Goal: Transaction & Acquisition: Purchase product/service

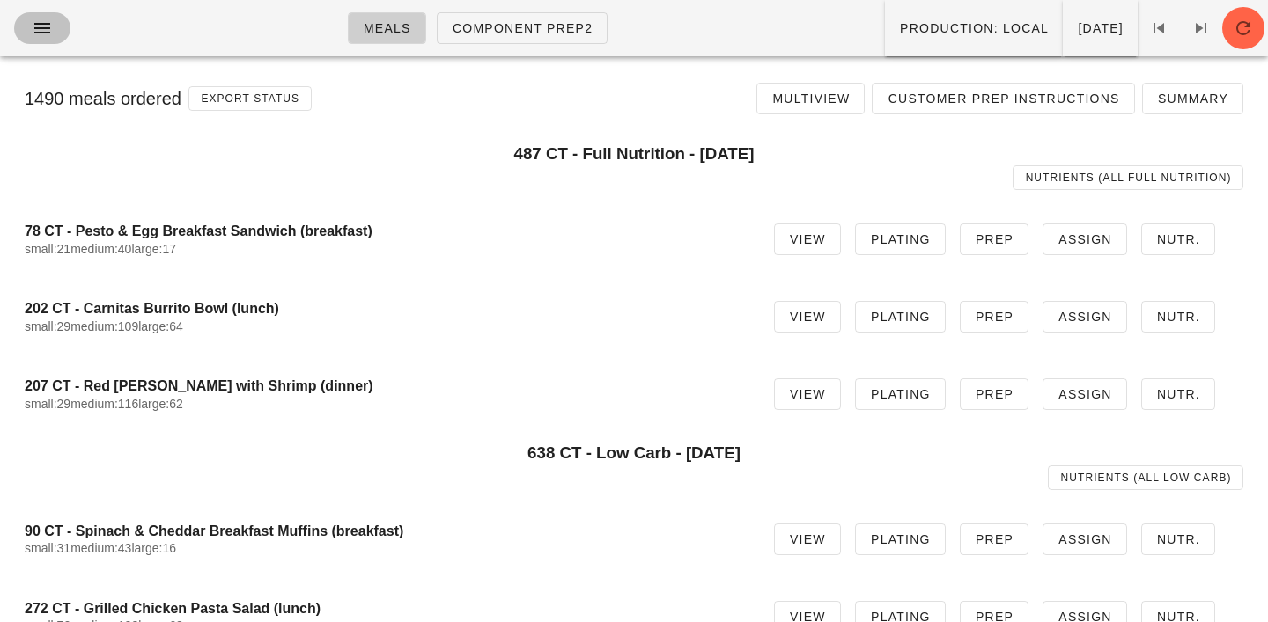
click at [41, 35] on icon "button" at bounding box center [42, 28] width 21 height 21
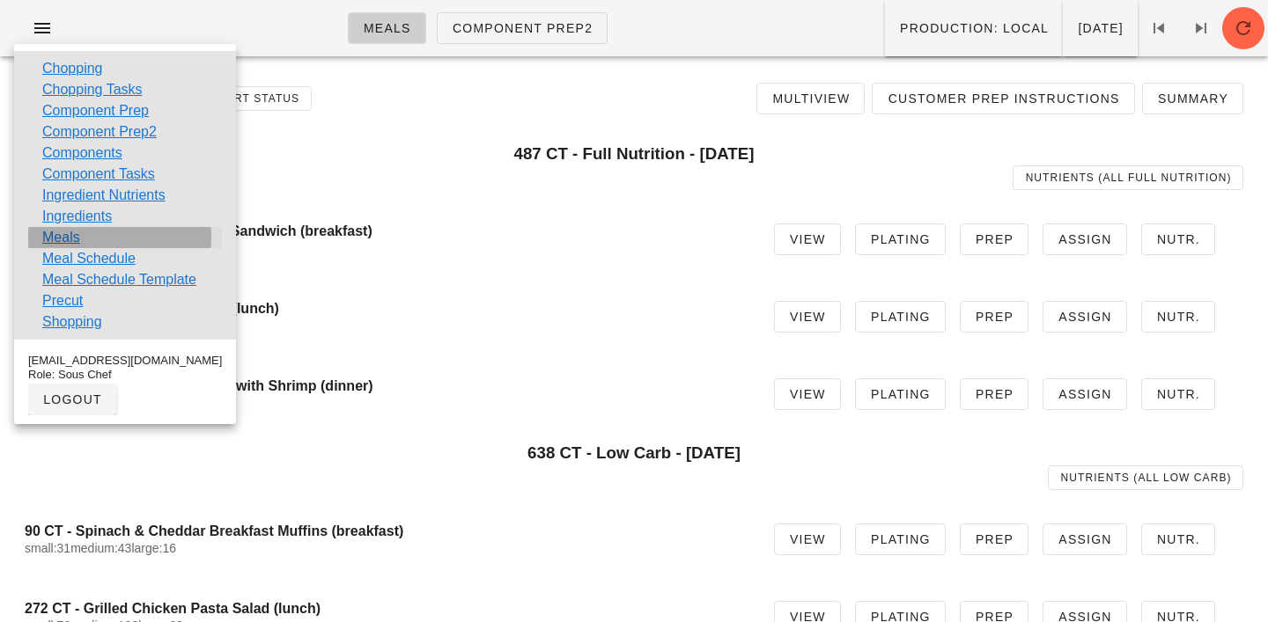
click at [74, 233] on link "Meals" at bounding box center [61, 237] width 38 height 21
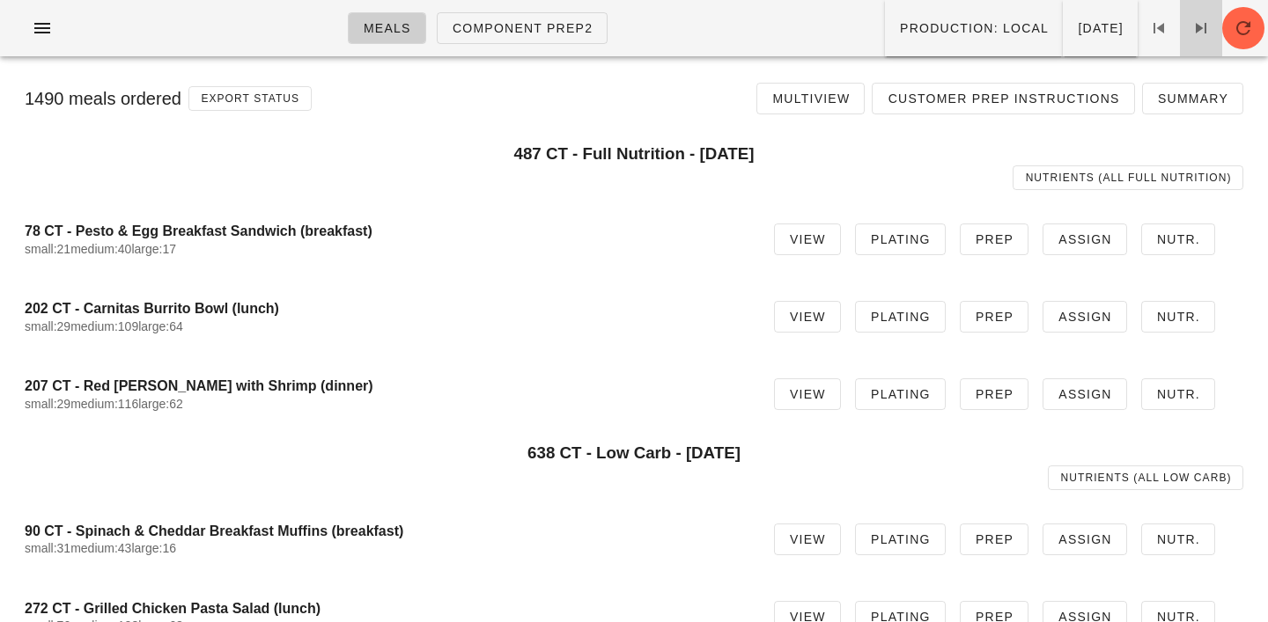
click at [1207, 25] on icon at bounding box center [1200, 28] width 21 height 21
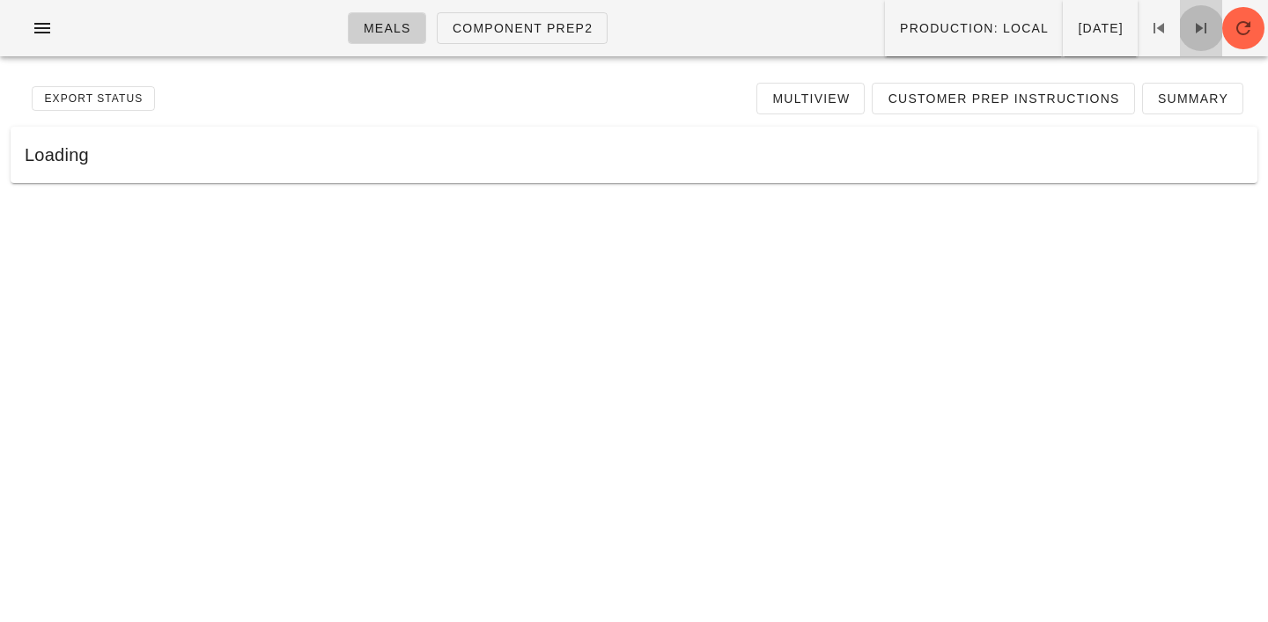
click at [1207, 25] on icon at bounding box center [1200, 28] width 21 height 21
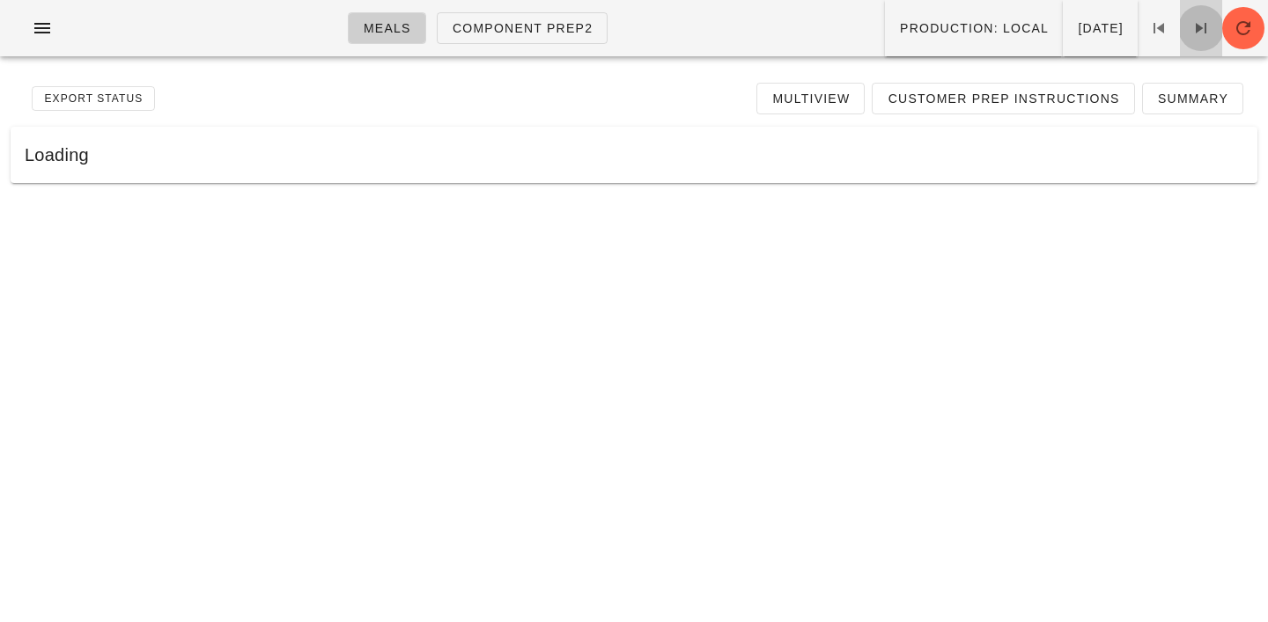
click at [1207, 25] on icon at bounding box center [1200, 28] width 21 height 21
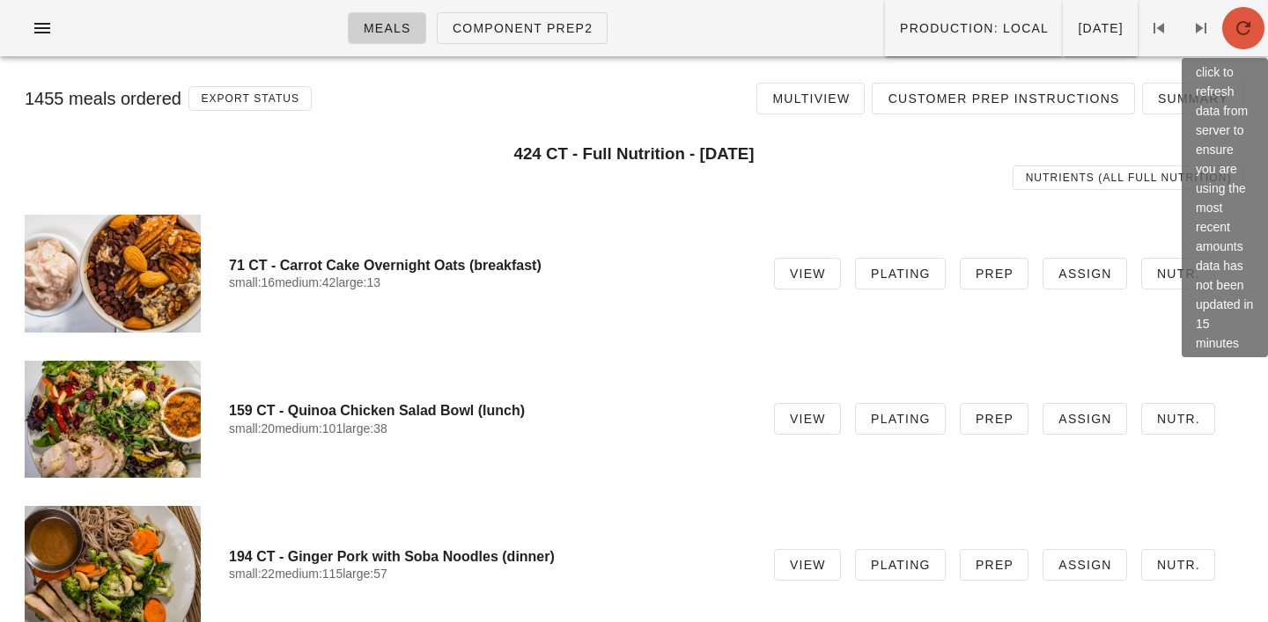
click at [1253, 15] on button "button" at bounding box center [1243, 28] width 42 height 42
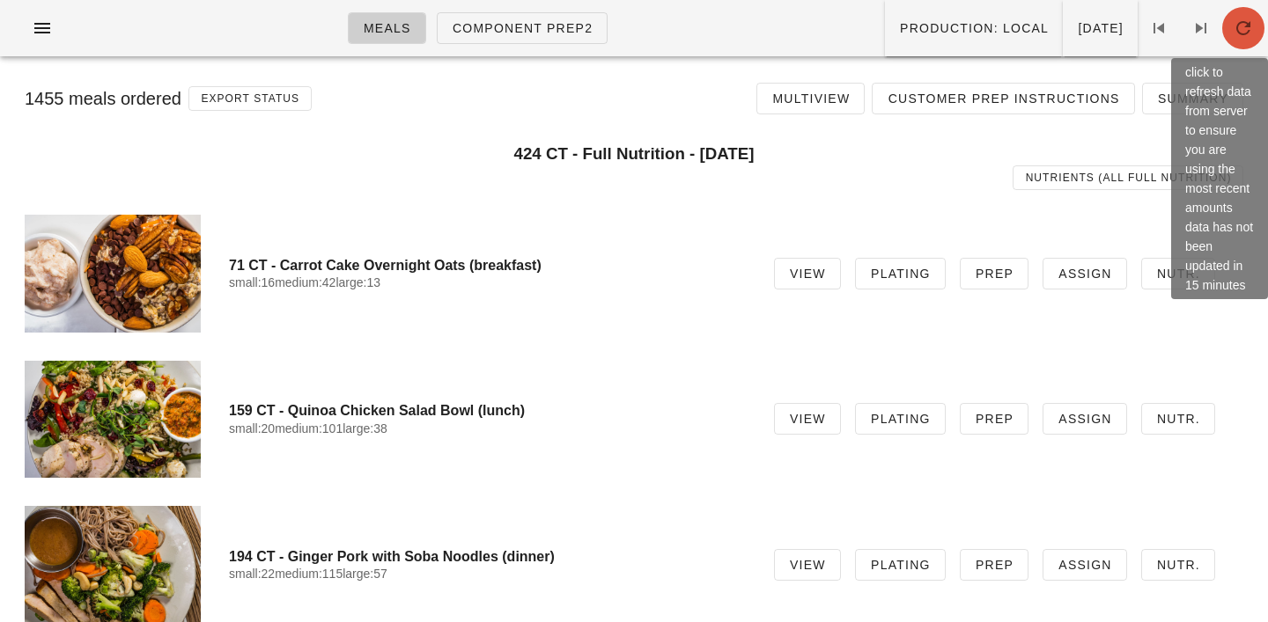
click at [1247, 32] on icon "button" at bounding box center [1243, 28] width 21 height 21
